Goal: Navigation & Orientation: Find specific page/section

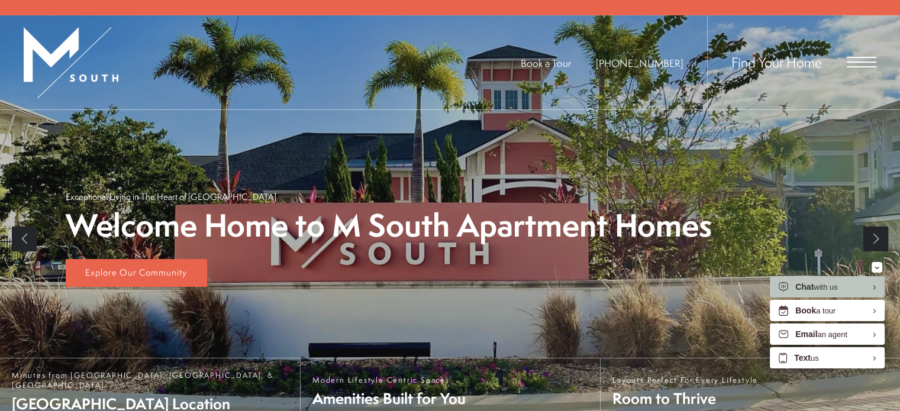
scroll to position [197, 0]
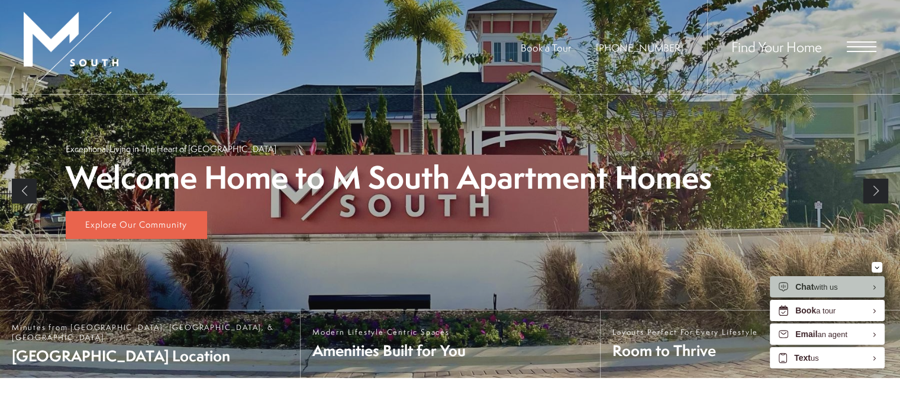
click at [876, 182] on link "Next" at bounding box center [875, 191] width 25 height 25
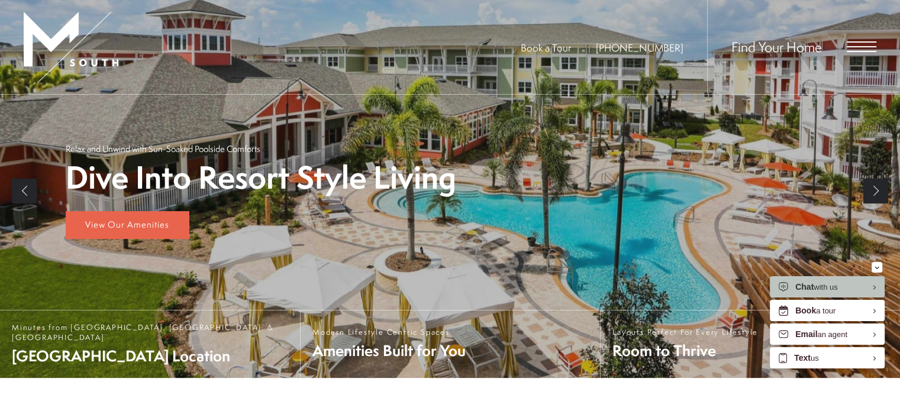
click at [876, 182] on link "Next" at bounding box center [875, 191] width 25 height 25
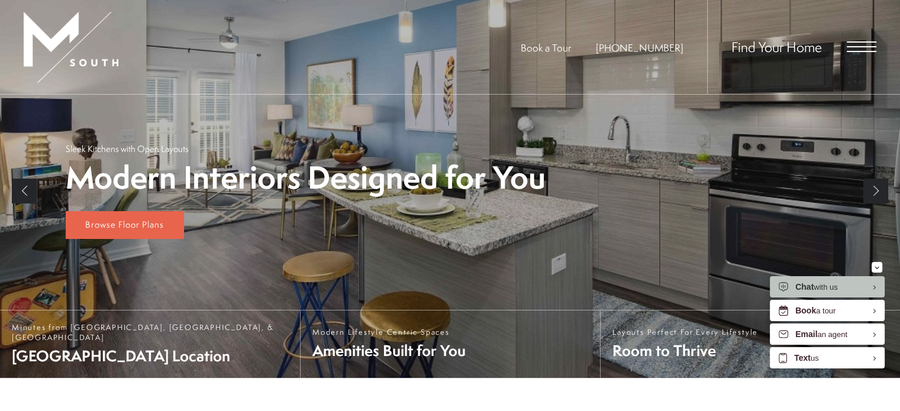
click at [876, 182] on link "Next" at bounding box center [875, 191] width 25 height 25
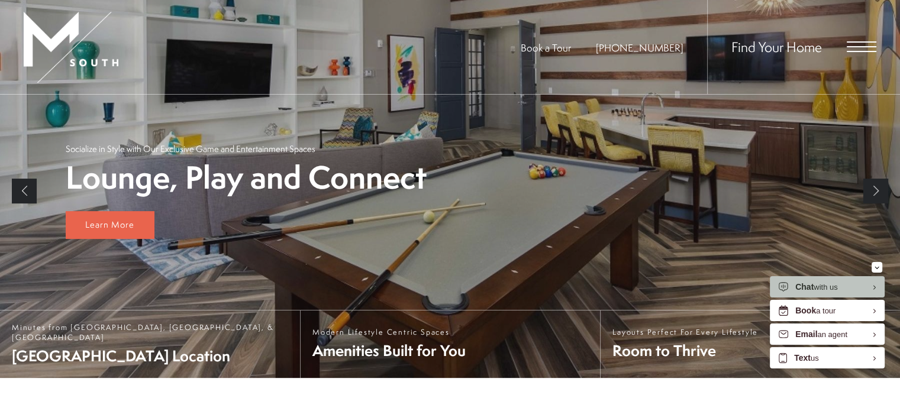
click at [876, 182] on link "Next" at bounding box center [875, 191] width 25 height 25
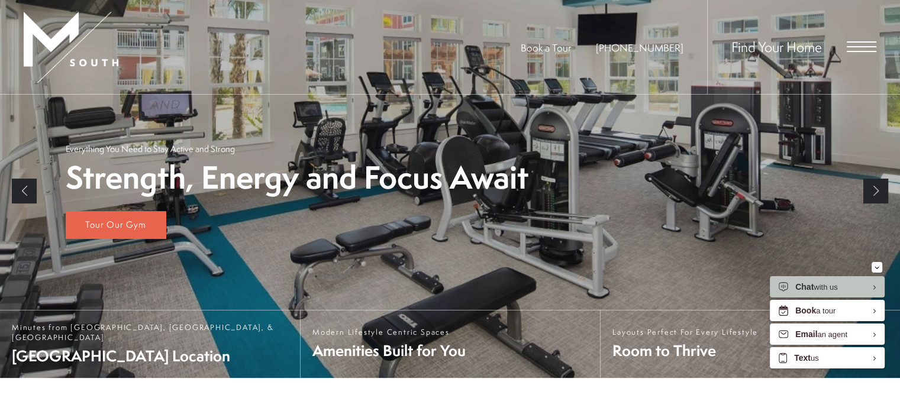
click at [876, 182] on link "Next" at bounding box center [875, 191] width 25 height 25
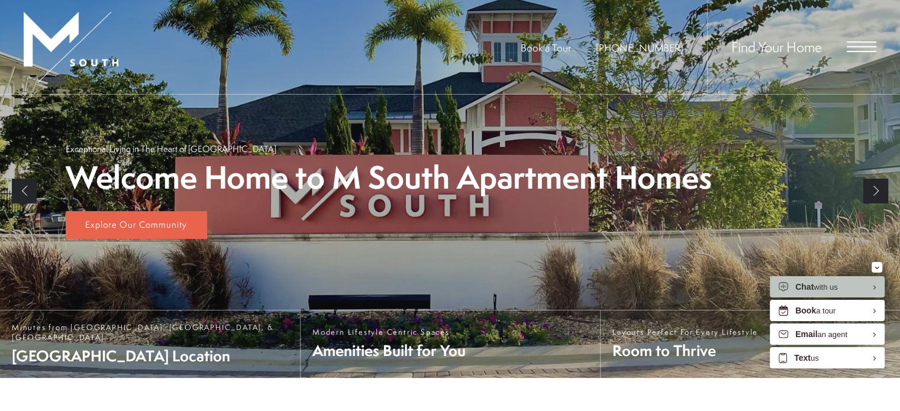
click at [876, 182] on link "Next" at bounding box center [875, 191] width 25 height 25
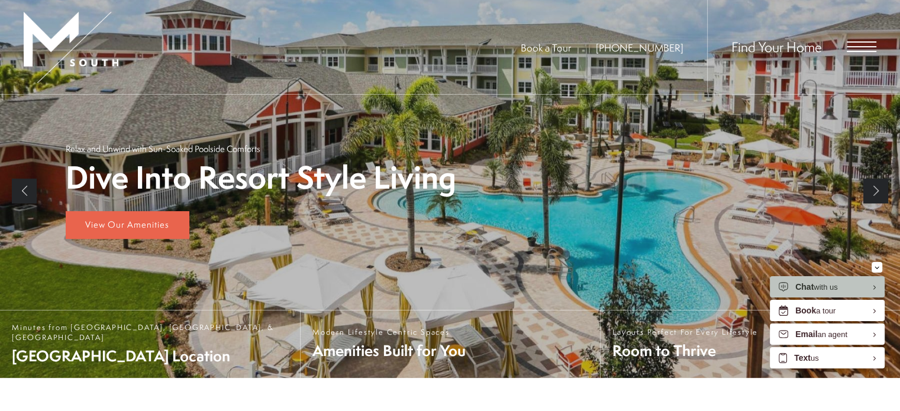
click at [876, 182] on link "Next" at bounding box center [875, 191] width 25 height 25
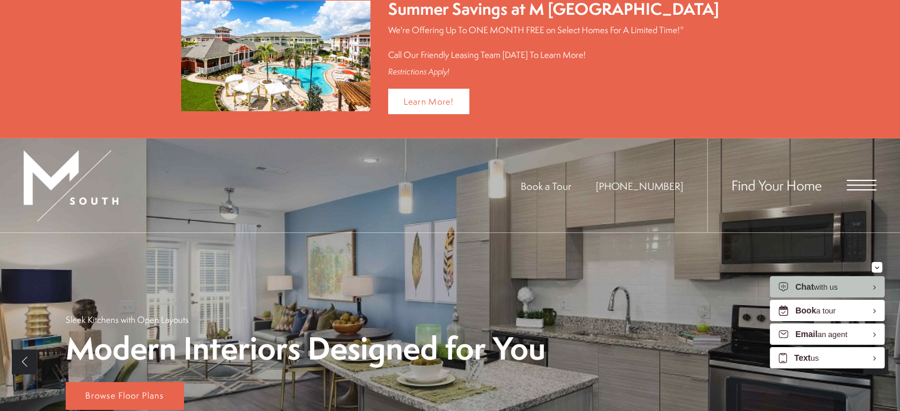
scroll to position [0, 0]
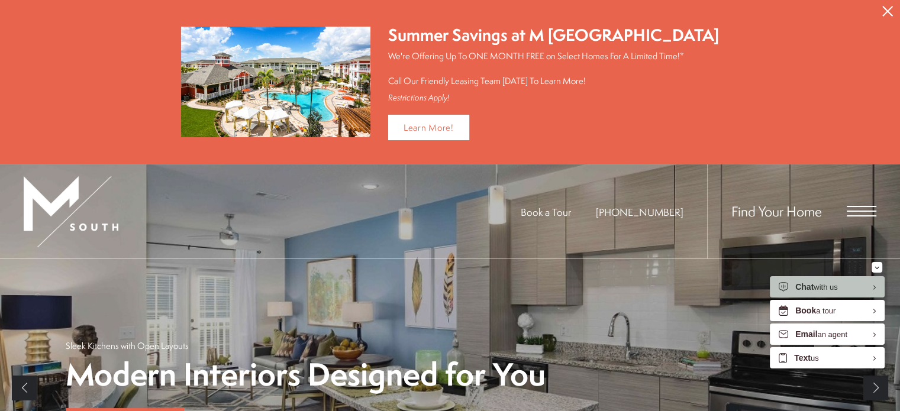
click at [888, 4] on button "Proceed To Website" at bounding box center [887, 11] width 25 height 22
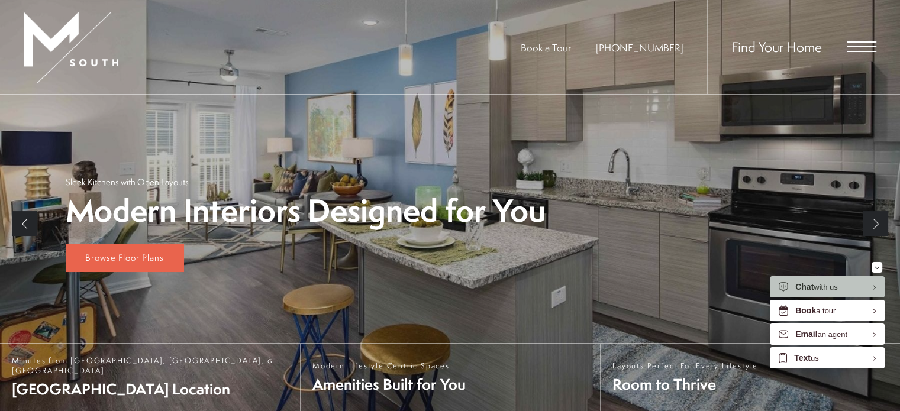
click at [824, 60] on div "Find Your Home" at bounding box center [791, 47] width 169 height 94
click at [857, 45] on span "Open Menu" at bounding box center [861, 46] width 30 height 11
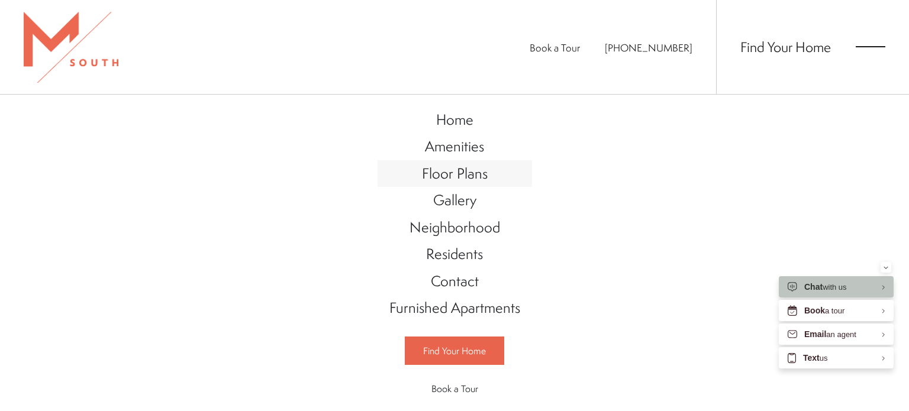
click at [450, 176] on span "Floor Plans" at bounding box center [455, 173] width 66 height 20
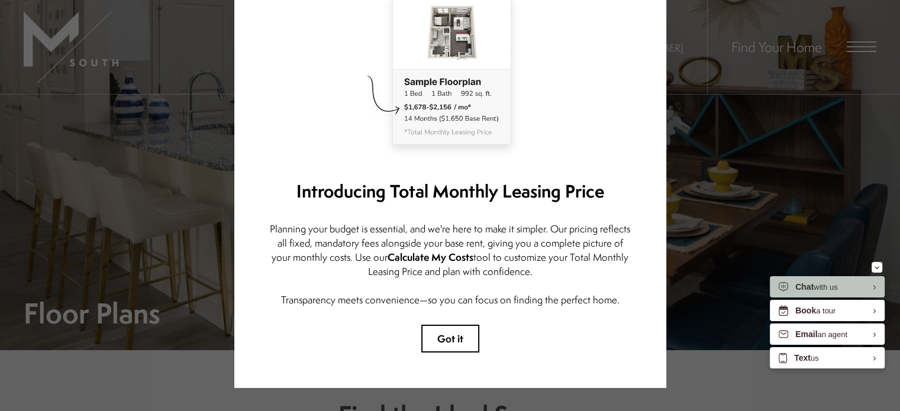
scroll to position [101, 0]
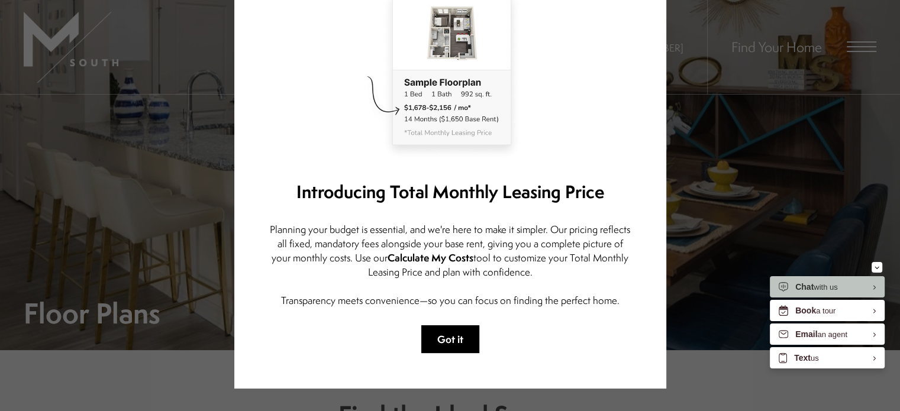
click at [445, 338] on button "Got it" at bounding box center [450, 339] width 58 height 28
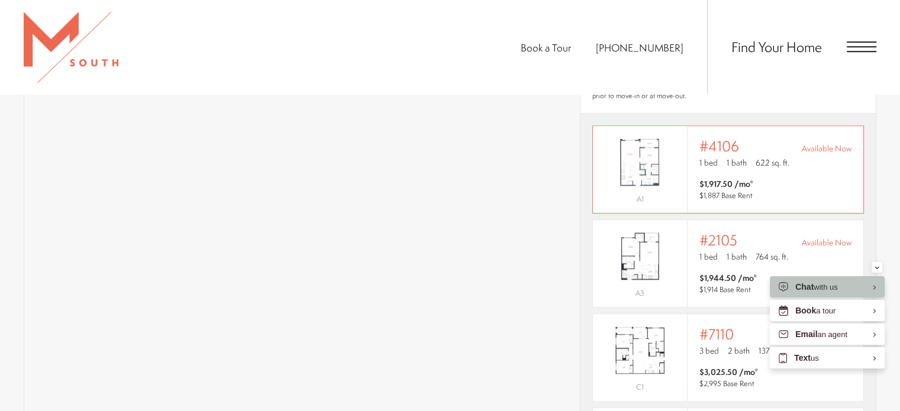
scroll to position [856, 0]
click at [743, 233] on div "Outside price filter range #2105 Available Now 1 bed 1 bath 764 sq. ft." at bounding box center [775, 249] width 152 height 33
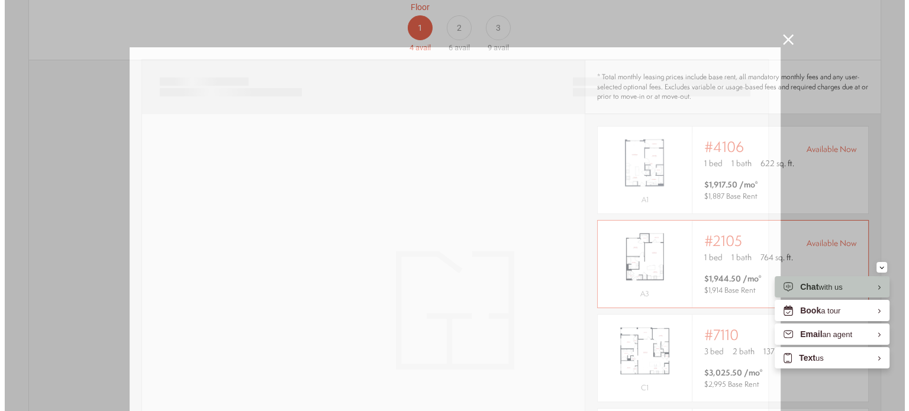
scroll to position [0, 0]
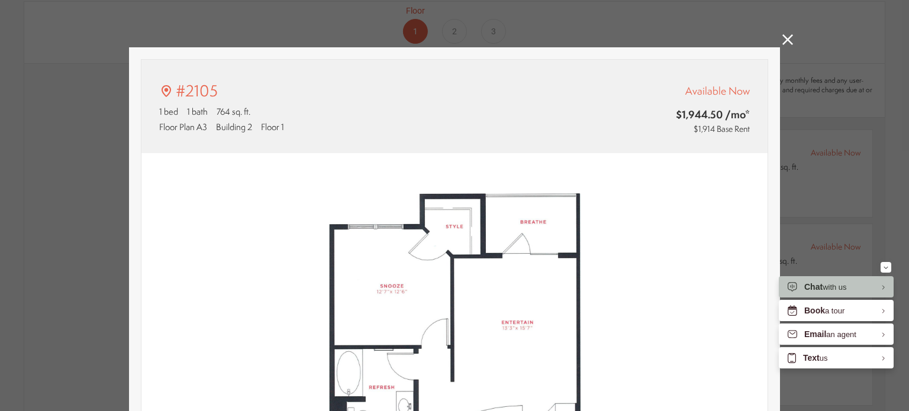
type input "**********"
click at [783, 37] on icon at bounding box center [787, 39] width 11 height 11
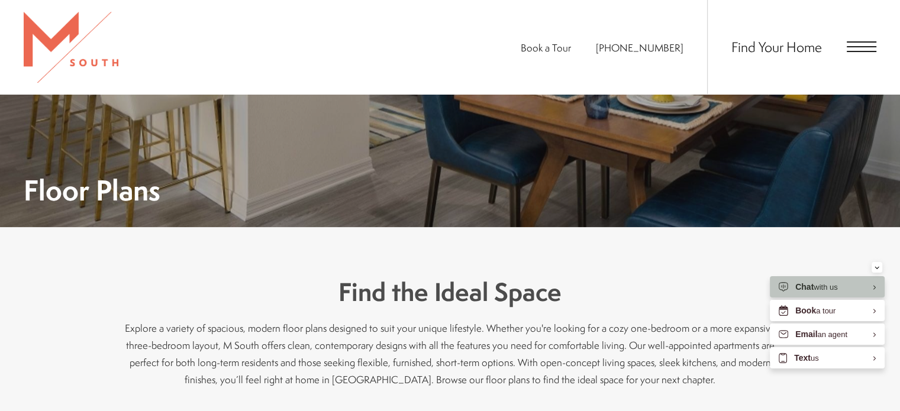
scroll to position [123, 0]
